Goal: Task Accomplishment & Management: Use online tool/utility

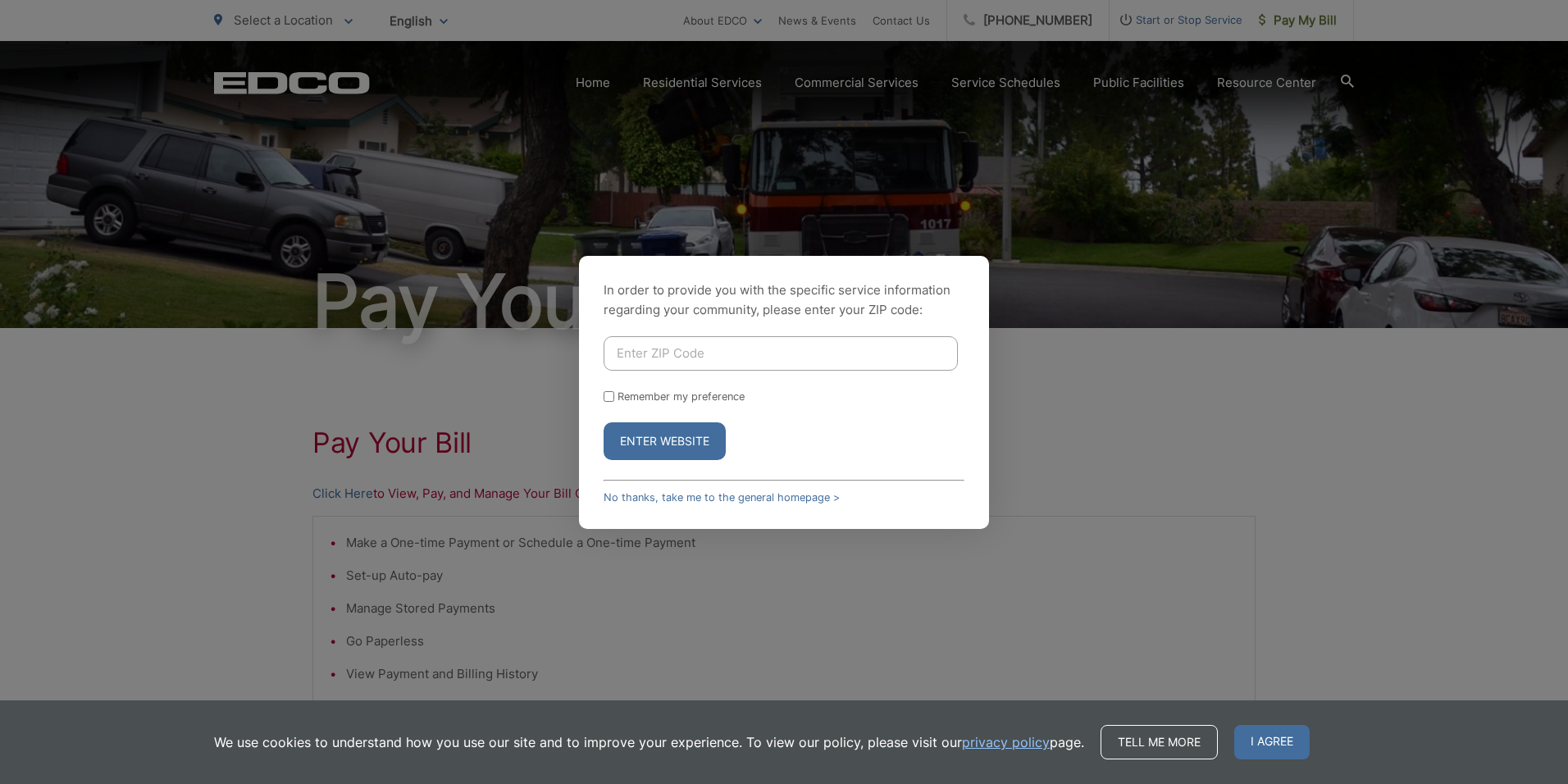
click at [644, 355] on input "Enter ZIP Code" at bounding box center [781, 353] width 354 height 34
type input "91977"
click at [654, 444] on button "Enter Website" at bounding box center [664, 441] width 122 height 38
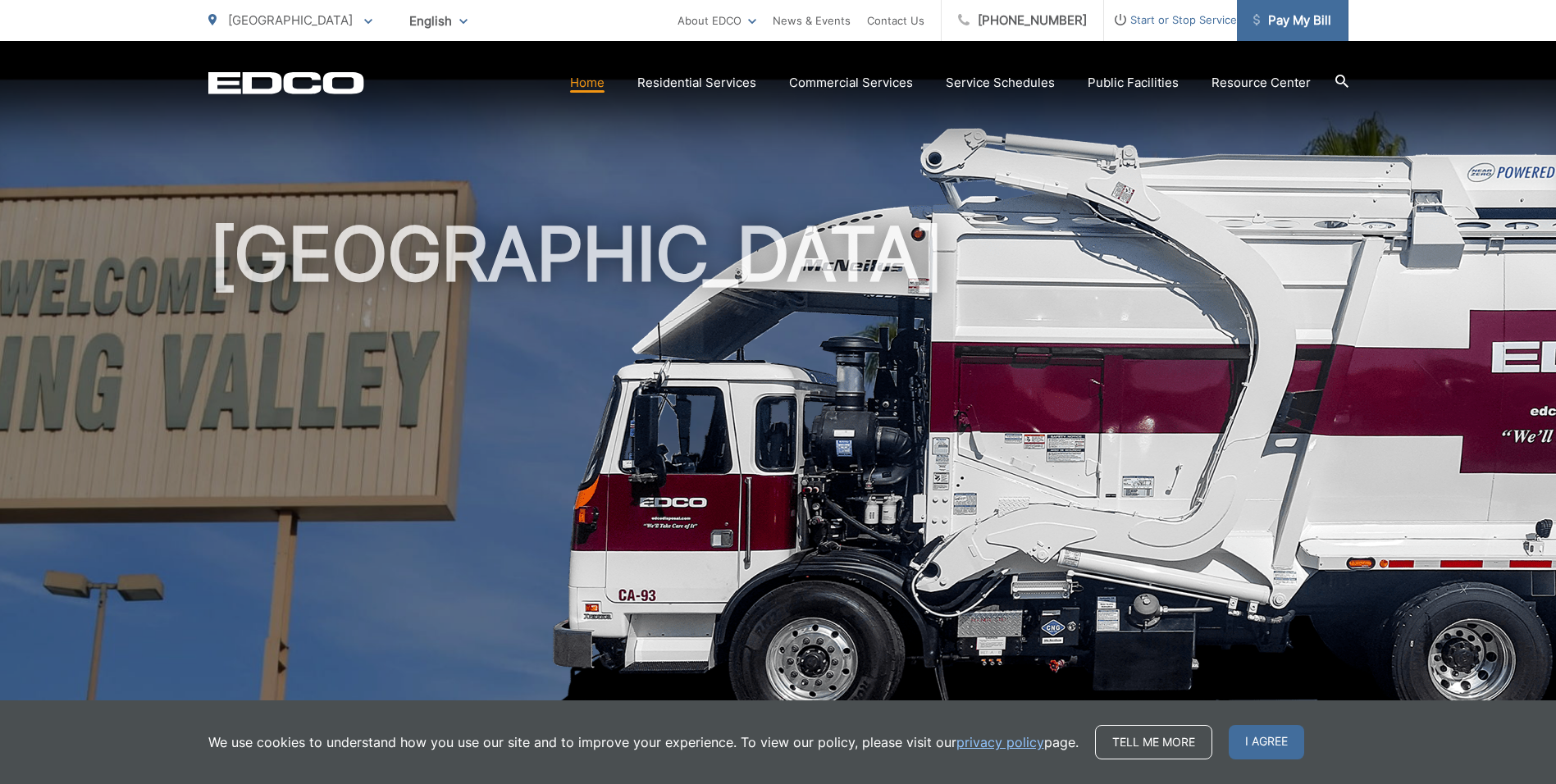
click at [1304, 21] on span "Pay My Bill" at bounding box center [1292, 20] width 78 height 20
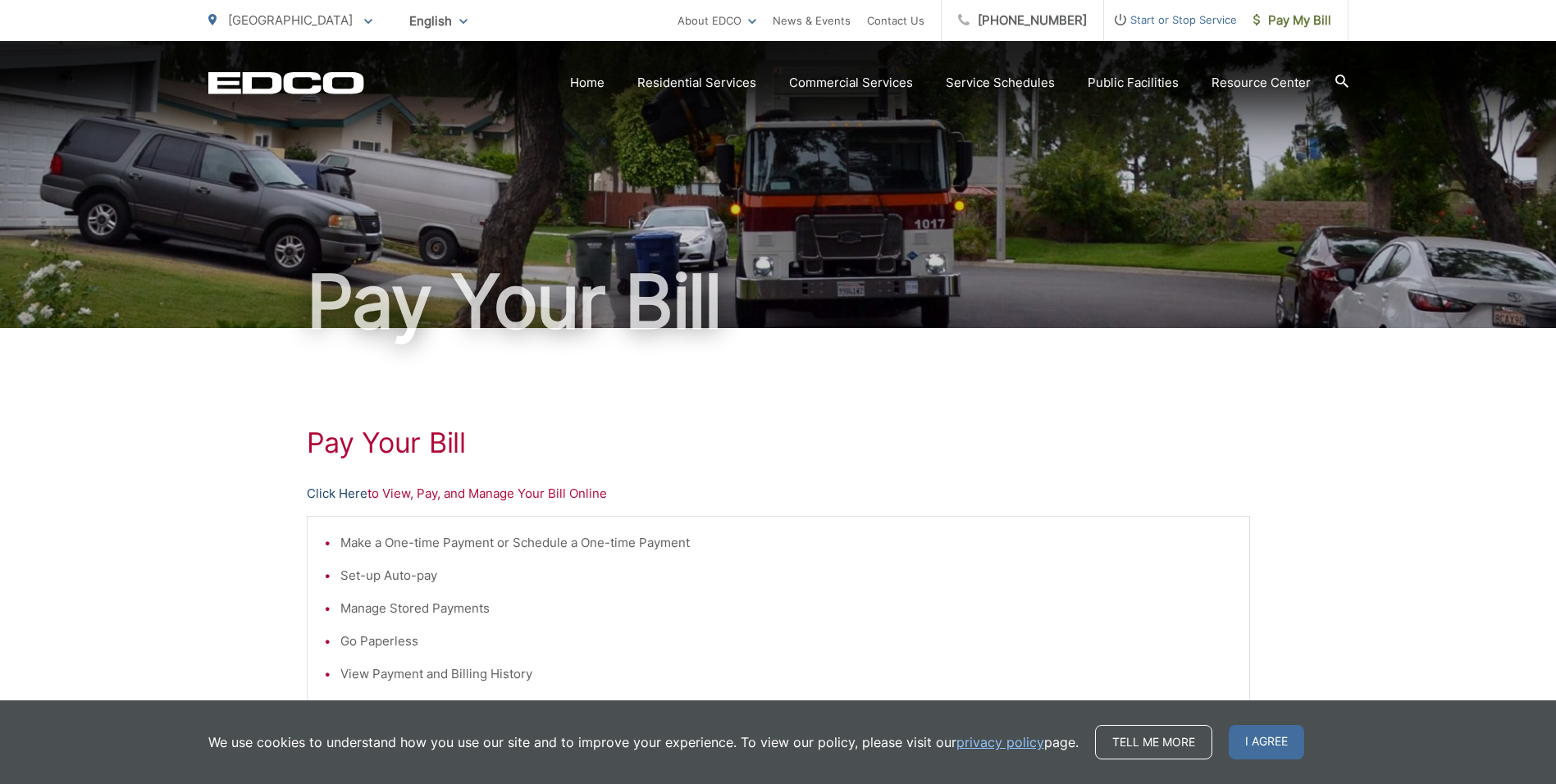
drag, startPoint x: 430, startPoint y: 515, endPoint x: 328, endPoint y: 493, distance: 104.3
click at [328, 493] on link "Click Here" at bounding box center [337, 493] width 61 height 20
